Goal: Transaction & Acquisition: Subscribe to service/newsletter

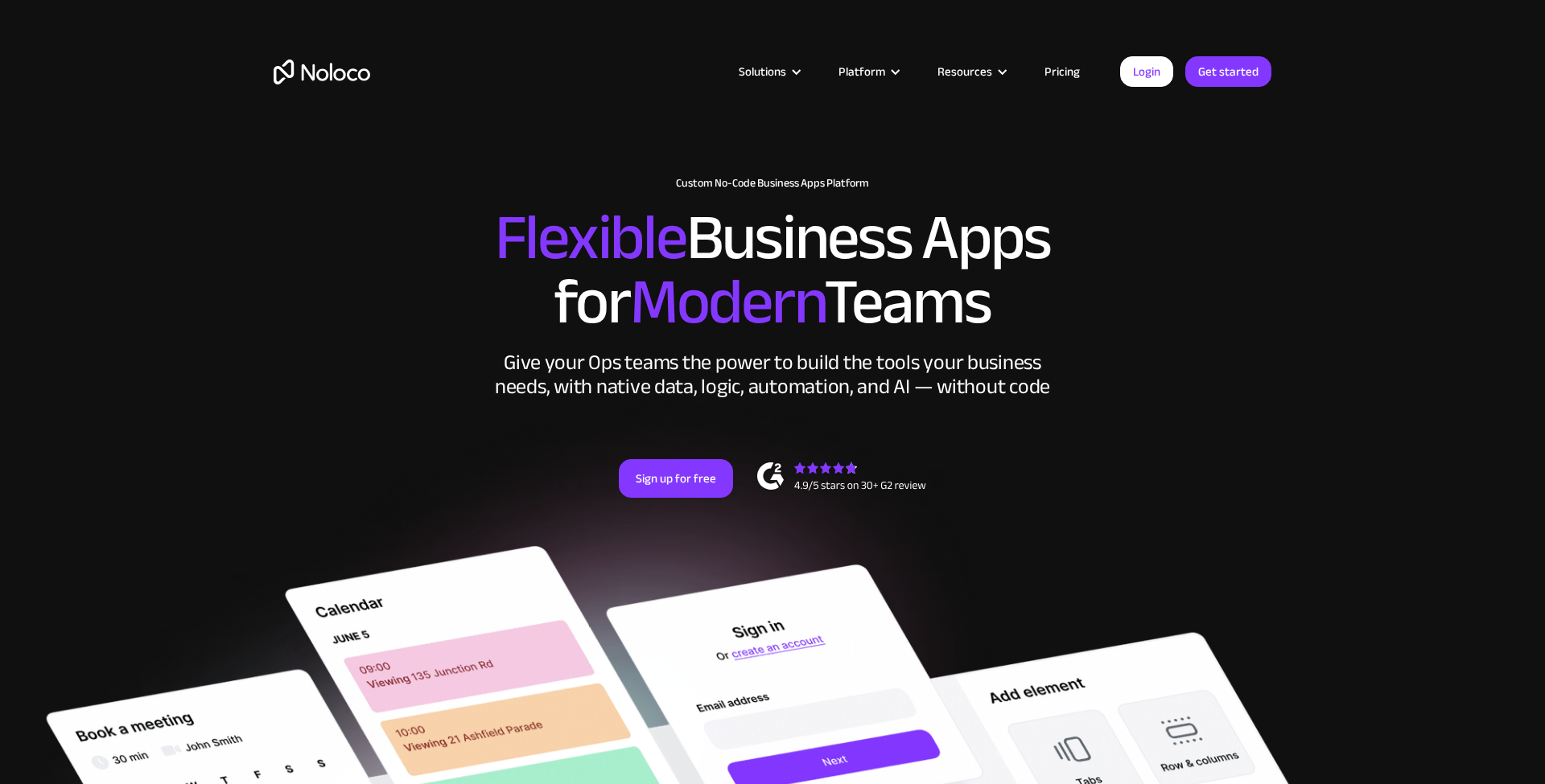
click at [1074, 73] on link "Pricing" at bounding box center [1062, 72] width 76 height 20
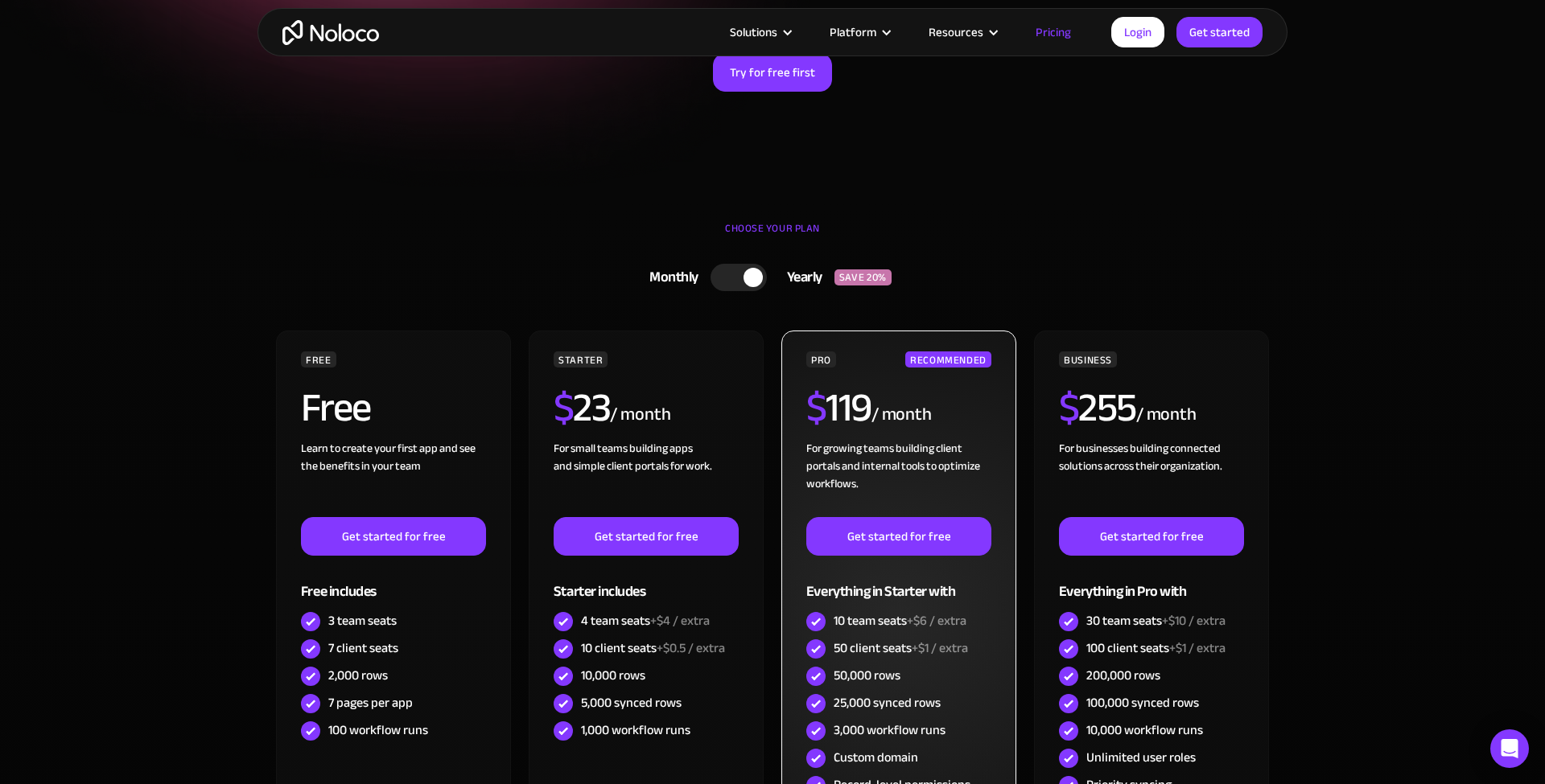
scroll to position [296, 0]
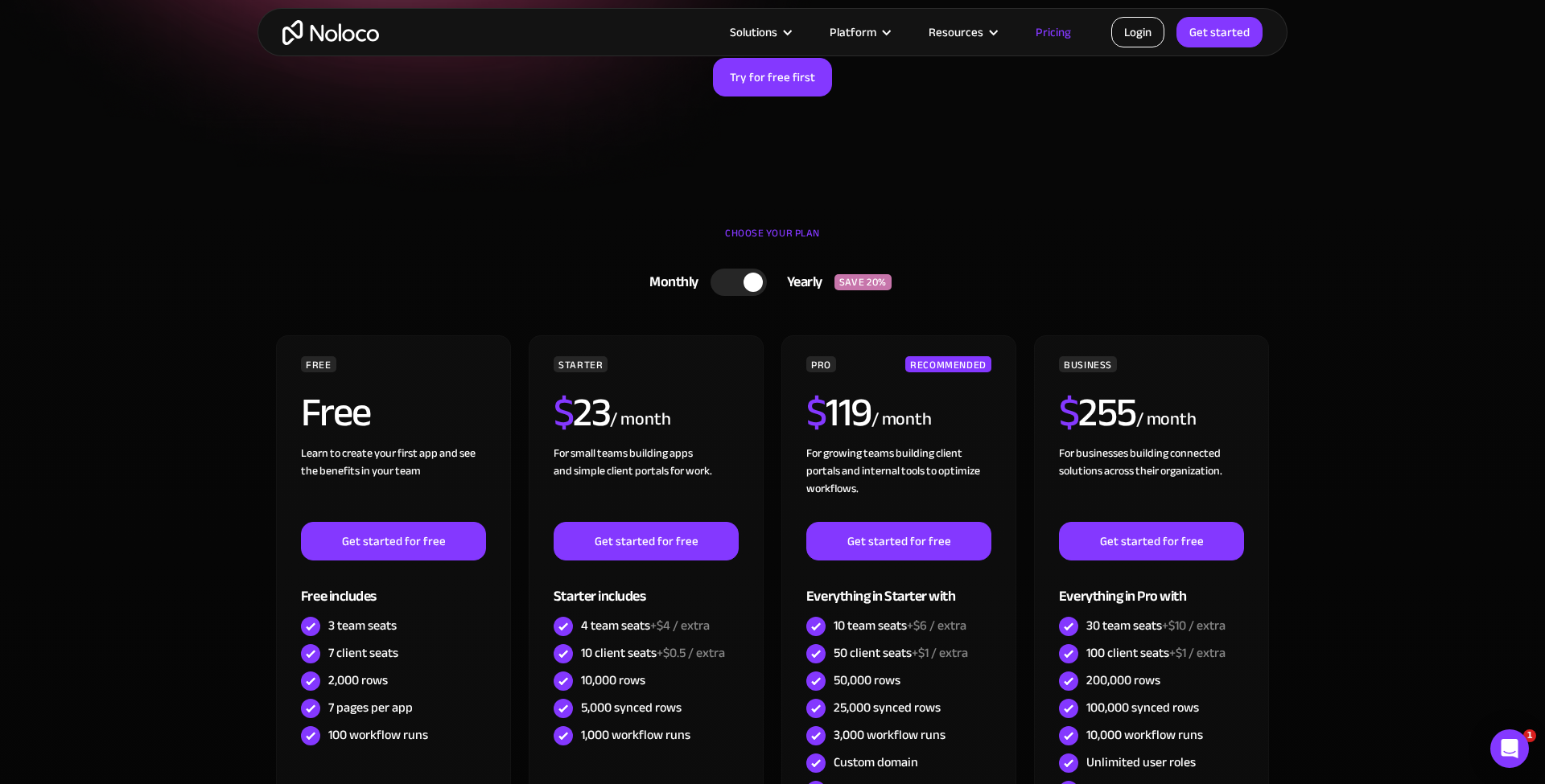
click at [1125, 29] on link "Login" at bounding box center [1138, 32] width 53 height 31
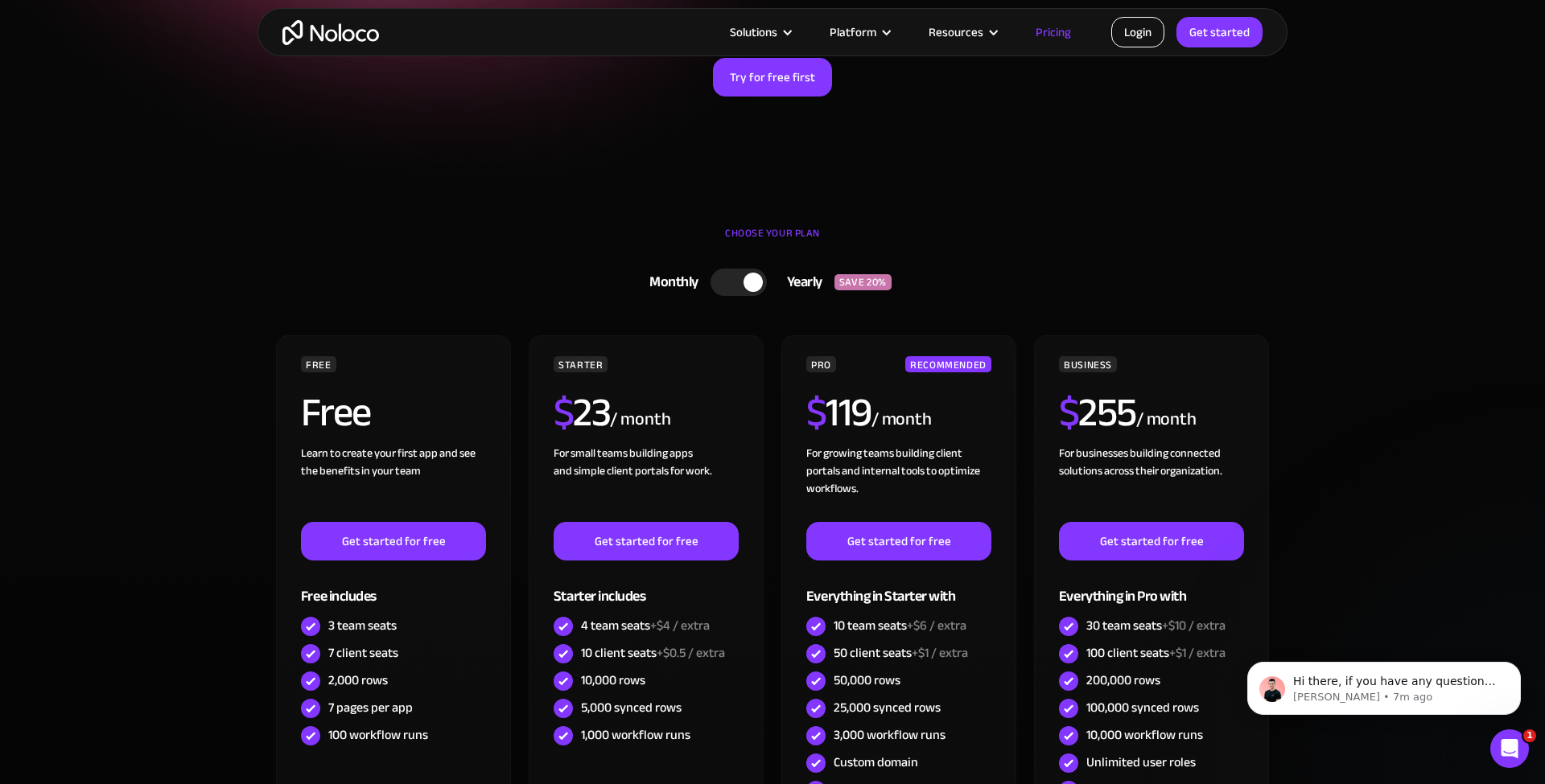
scroll to position [0, 0]
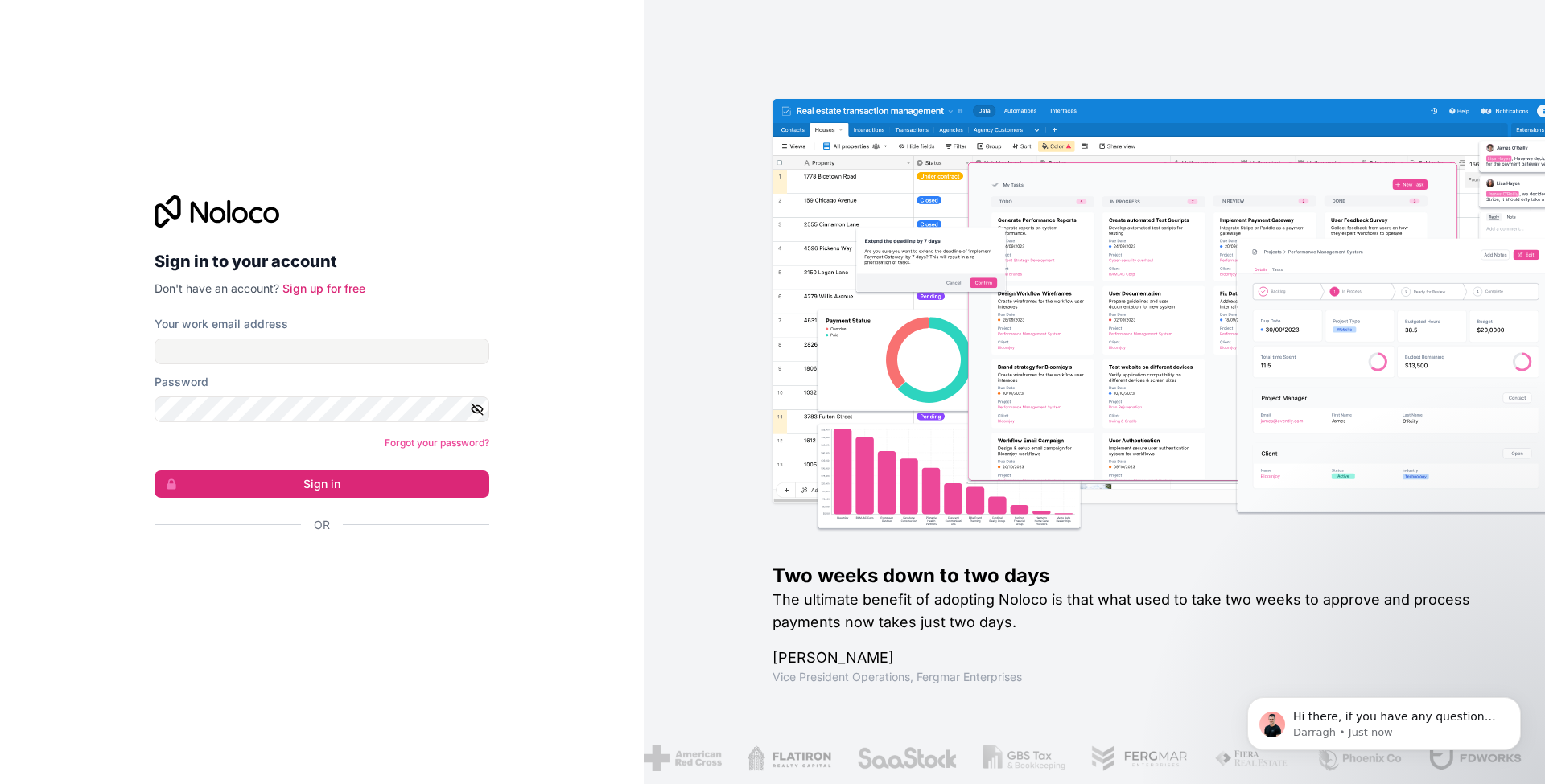
click at [318, 574] on div "Sign in with Google. Opens in new tab" at bounding box center [315, 568] width 322 height 35
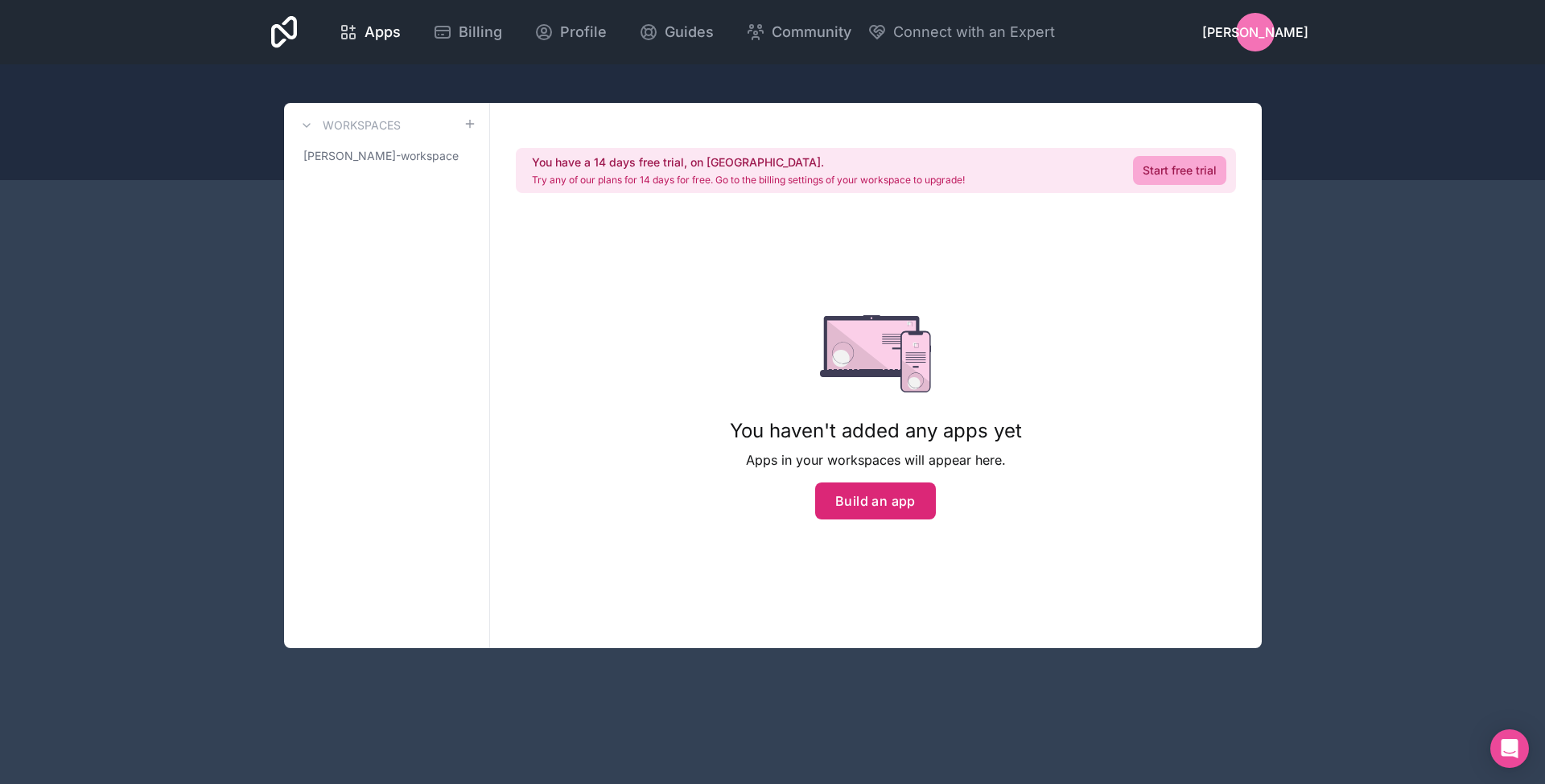
click at [881, 500] on button "Build an app" at bounding box center [875, 500] width 120 height 37
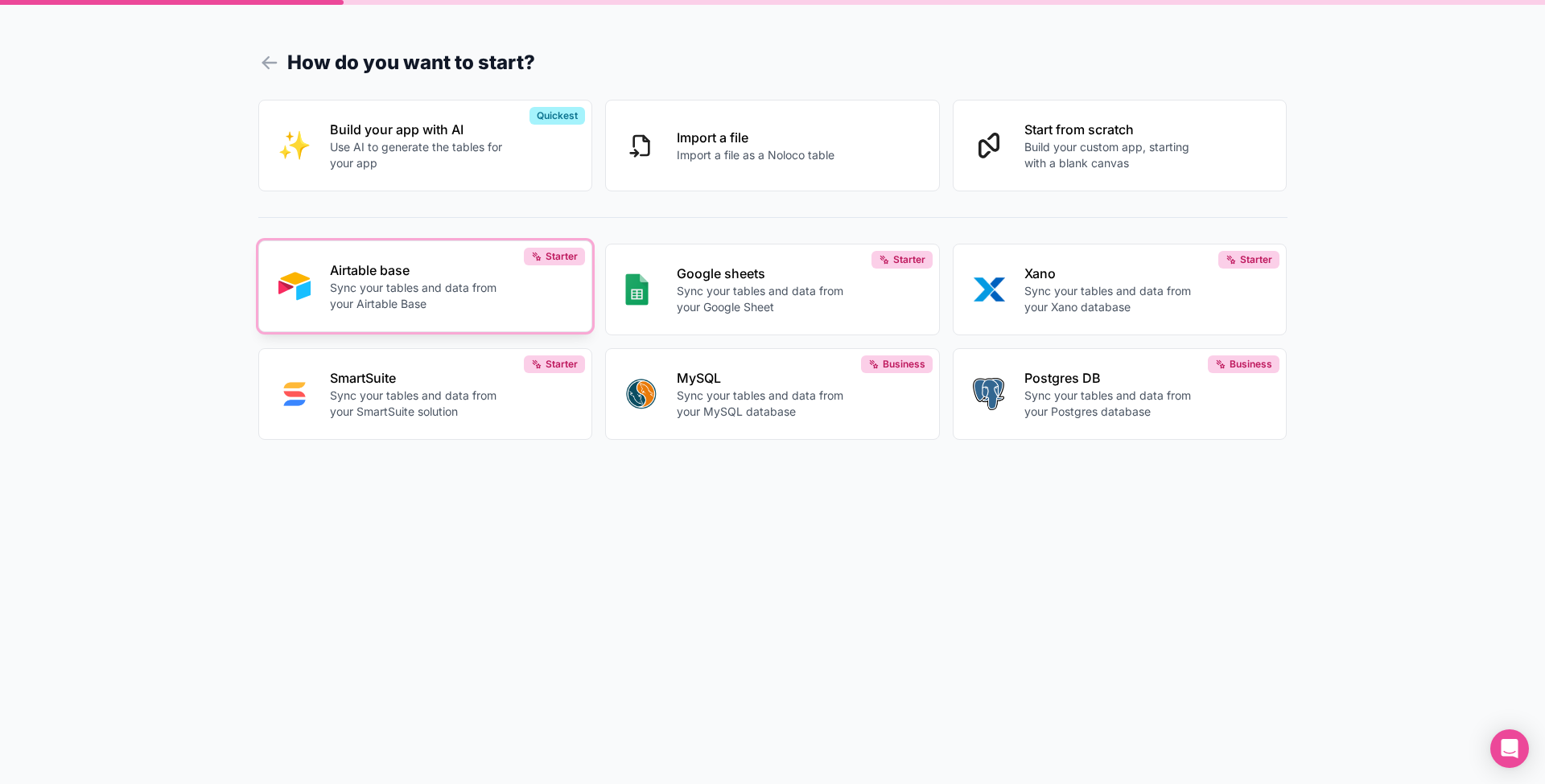
click at [473, 280] on div "Airtable base Sync your tables and data from your Airtable Base" at bounding box center [451, 286] width 243 height 51
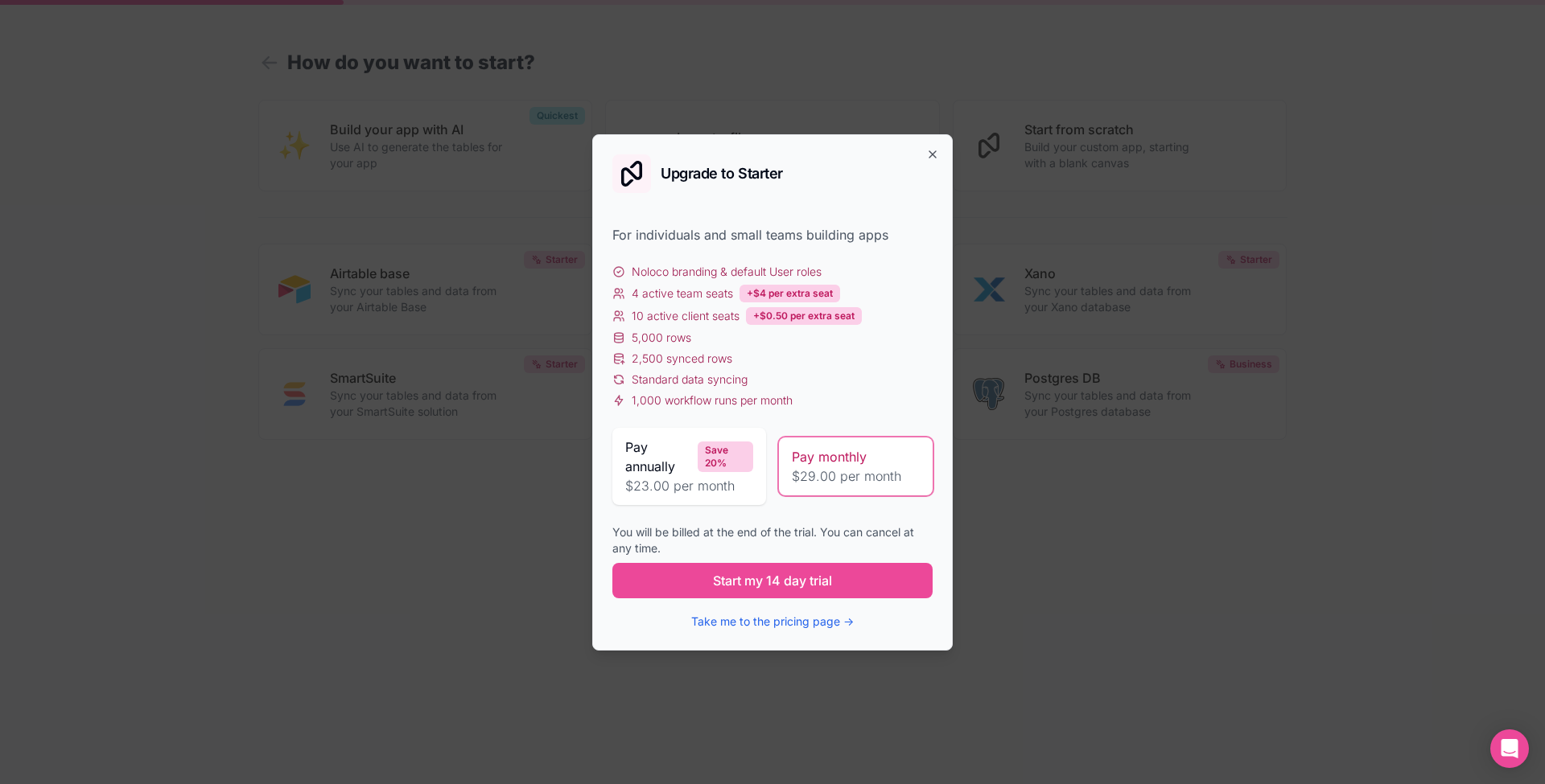
click at [696, 453] on div "Pay annually Save 20%" at bounding box center [690, 456] width 128 height 38
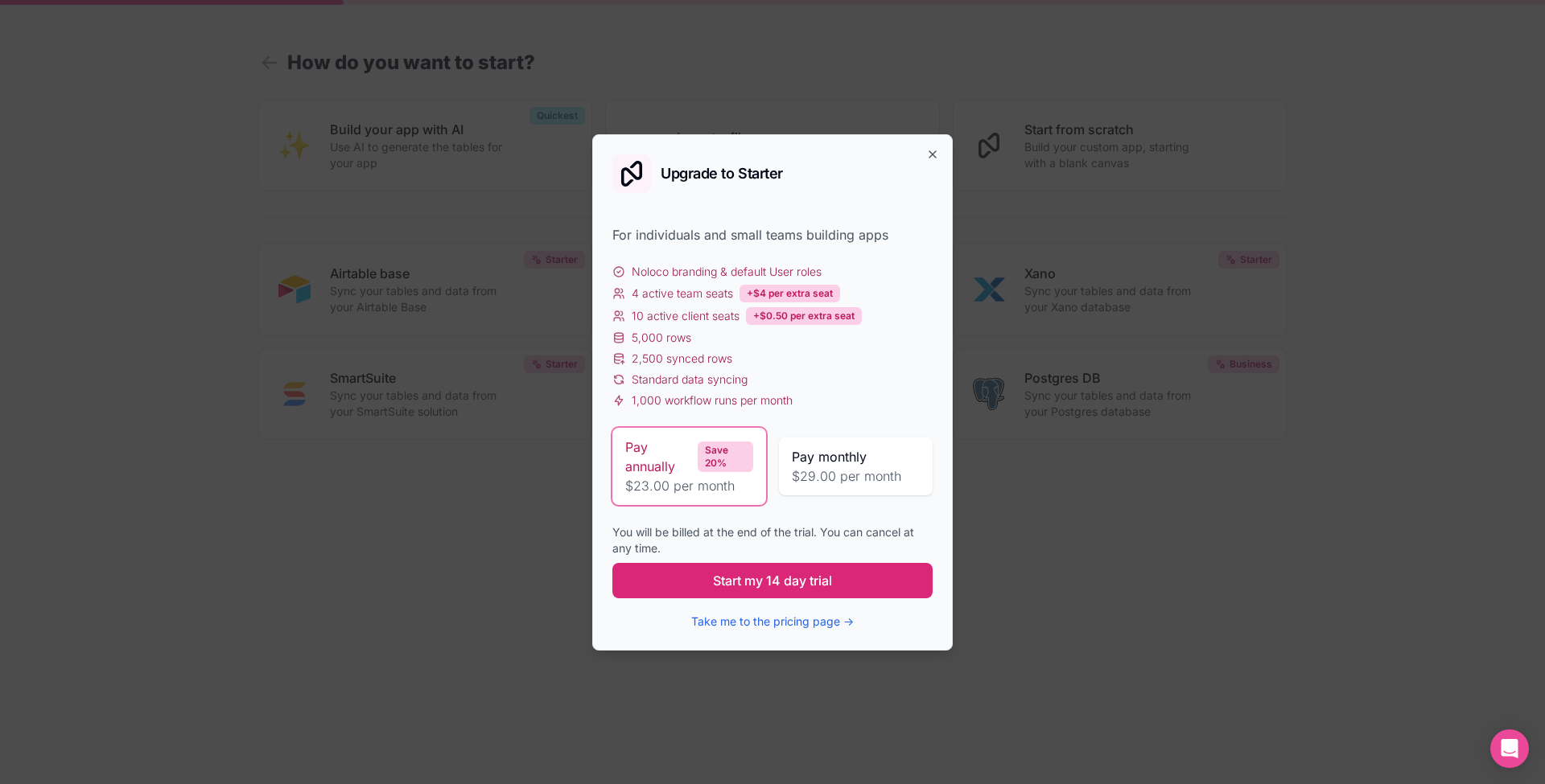
click at [805, 582] on span "Start my 14 day trial" at bounding box center [772, 581] width 119 height 20
